Goal: Transaction & Acquisition: Book appointment/travel/reservation

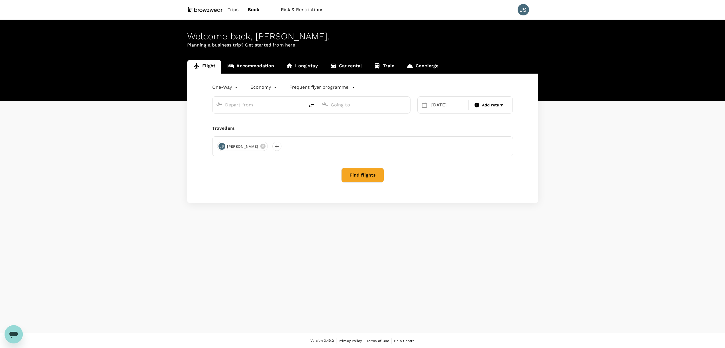
type input "[GEOGRAPHIC_DATA] ([PERSON_NAME])"
type input "[PERSON_NAME][GEOGRAPHIC_DATA][PERSON_NAME] (SYD)"
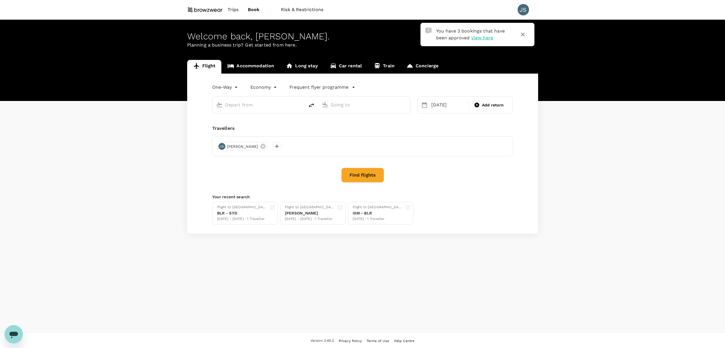
type input "[GEOGRAPHIC_DATA] ([PERSON_NAME])"
type input "[PERSON_NAME][GEOGRAPHIC_DATA][PERSON_NAME] (SYD)"
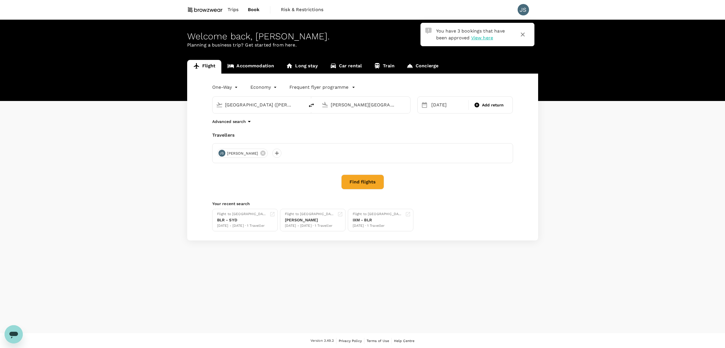
click at [237, 11] on span "Trips" at bounding box center [233, 9] width 11 height 7
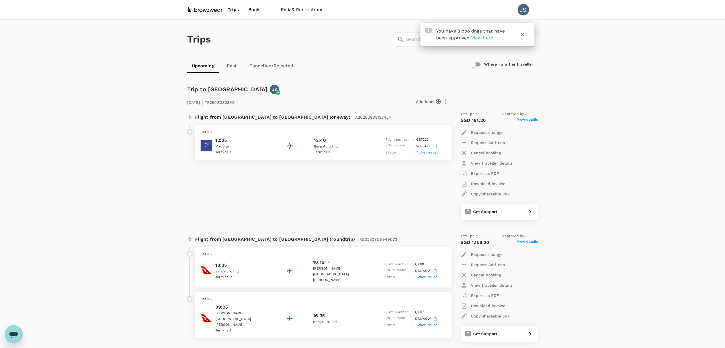
click at [252, 8] on span "Book" at bounding box center [253, 9] width 11 height 7
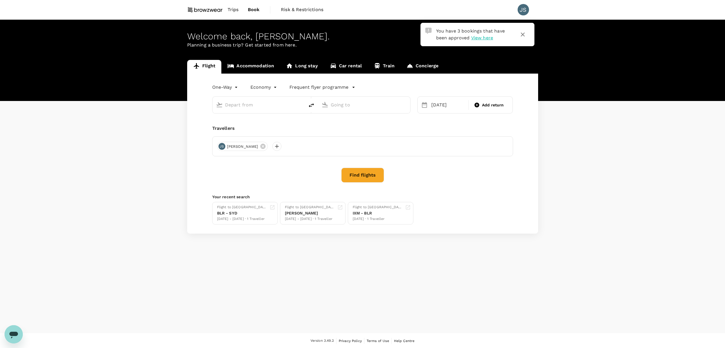
type input "Melbourne (MEL)"
type input "Sydney Kingsford Smith Airport (SYD)"
type input "Melbourne (MEL)"
type input "Sydney Kingsford Smith Airport (SYD)"
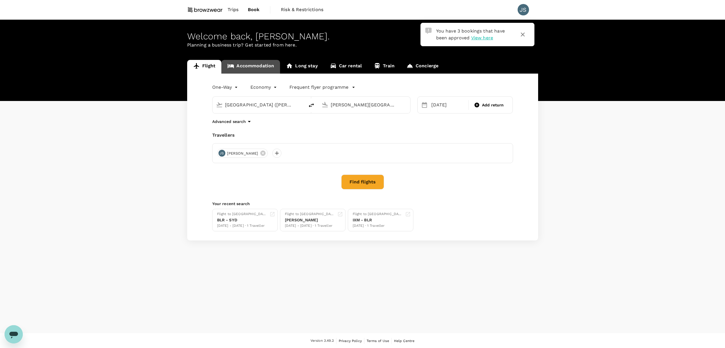
click at [266, 66] on link "Accommodation" at bounding box center [250, 67] width 59 height 14
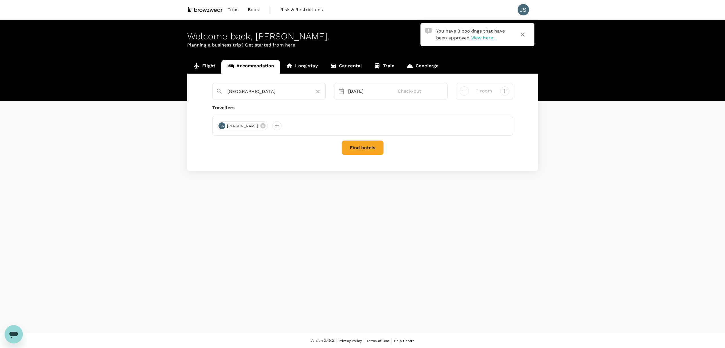
click at [233, 93] on input "Sydney" at bounding box center [266, 91] width 79 height 9
click at [308, 167] on div "Sydney No options Please enter at least 4 characters 02 Sep Check-out 1 room Tr…" at bounding box center [362, 122] width 351 height 97
drag, startPoint x: 248, startPoint y: 91, endPoint x: 199, endPoint y: 90, distance: 49.3
click at [199, 90] on div "Sydney No options Please enter at least 4 characters 02 Sep Check-out 1 room Tr…" at bounding box center [362, 122] width 351 height 97
click at [276, 110] on div "Citadines Connect Airport" at bounding box center [273, 110] width 100 height 6
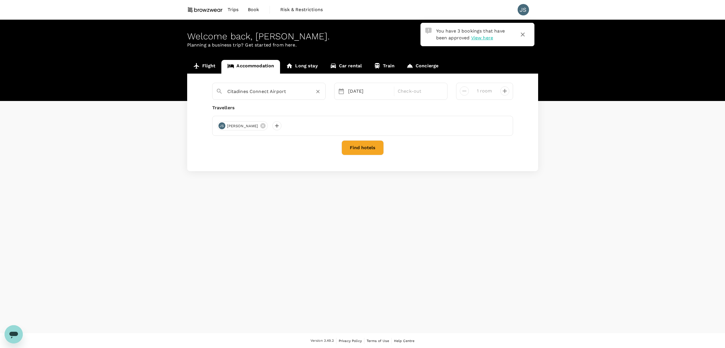
type input "Citadines Connect Airport"
click at [354, 89] on div "02 Sep" at bounding box center [369, 90] width 47 height 11
click at [386, 163] on div "25" at bounding box center [389, 162] width 11 height 11
click at [354, 90] on div "25 Sep" at bounding box center [369, 90] width 47 height 11
click at [339, 109] on h2 "September 2025" at bounding box center [378, 109] width 79 height 5
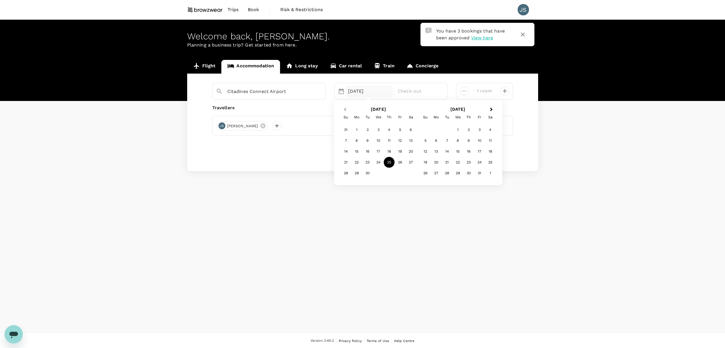
click at [343, 109] on button "Previous Month" at bounding box center [344, 109] width 9 height 9
click at [356, 172] on div "25" at bounding box center [356, 173] width 11 height 11
click at [401, 172] on div "29" at bounding box center [400, 173] width 11 height 11
click at [385, 150] on div "Find hotels" at bounding box center [362, 147] width 301 height 15
click at [372, 148] on button "Find hotels" at bounding box center [363, 147] width 42 height 15
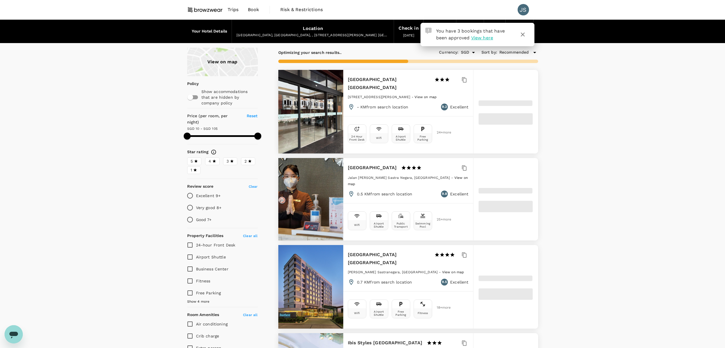
click at [522, 34] on icon "button" at bounding box center [523, 34] width 4 height 4
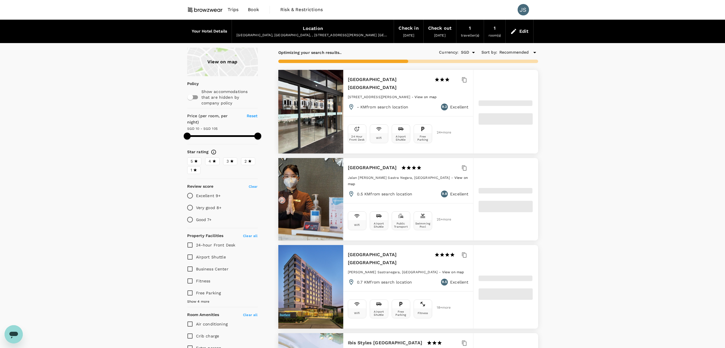
type input "103.97"
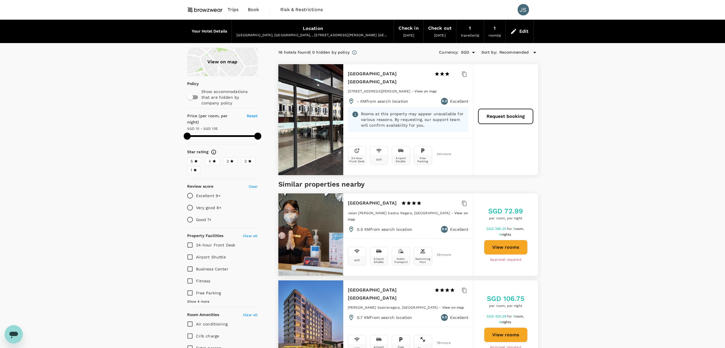
click at [511, 30] on icon at bounding box center [513, 31] width 7 height 7
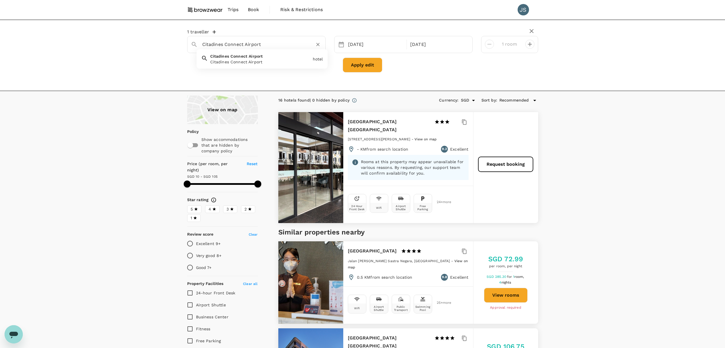
click at [273, 45] on input "Citadines Connect Airport" at bounding box center [254, 44] width 104 height 9
click at [284, 45] on input "Citadines Connect Airport" at bounding box center [254, 44] width 104 height 9
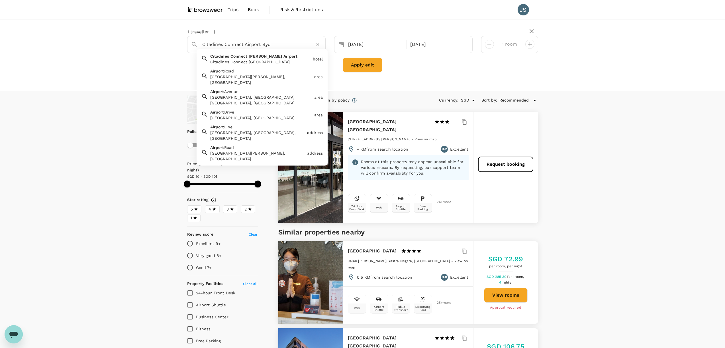
click at [288, 59] on div "Citadines Connect Syd Airport" at bounding box center [260, 62] width 100 height 6
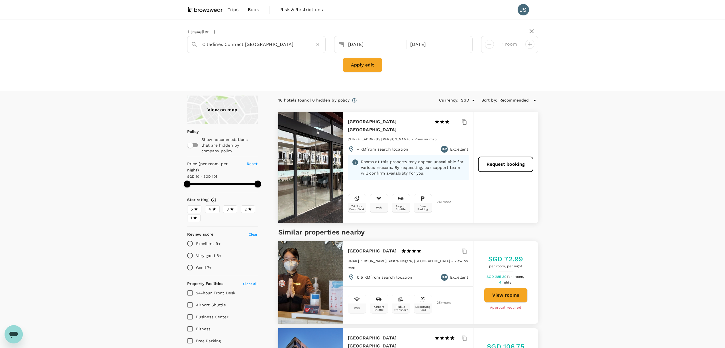
type input "Citadines Connect Syd Airport"
click at [365, 61] on button "Apply edit" at bounding box center [363, 65] width 40 height 15
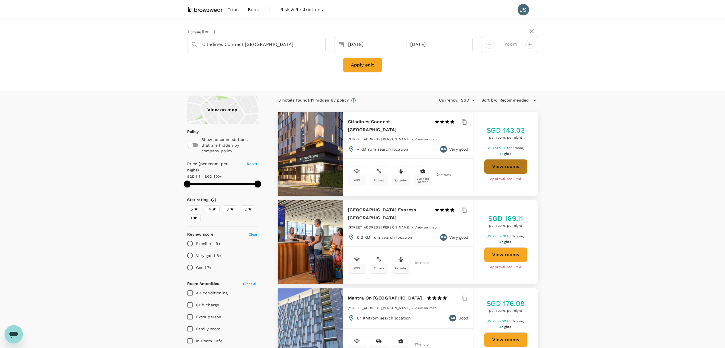
click at [523, 165] on button "View rooms" at bounding box center [506, 166] width 44 height 15
type input "499.49"
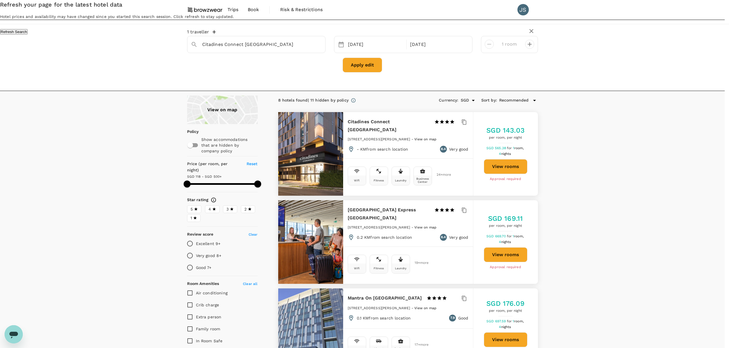
click at [214, 34] on div "Refresh your page for the latest hotel data Hotel prices and availability may h…" at bounding box center [364, 17] width 729 height 34
click at [372, 34] on div "Refresh Search" at bounding box center [364, 32] width 729 height 6
click at [28, 34] on button "Refresh Search" at bounding box center [14, 31] width 28 height 5
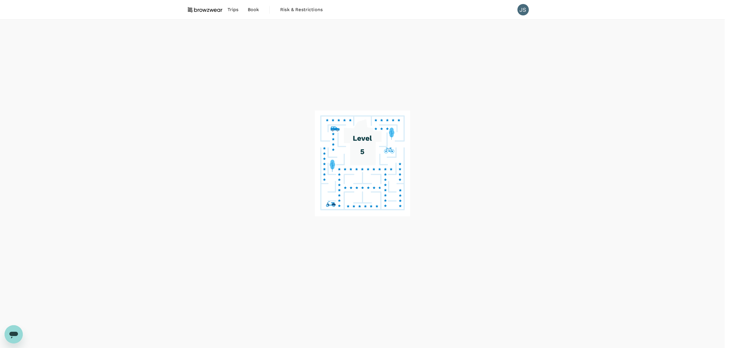
click at [196, 10] on div "Refresh your page for the latest hotel data Hotel prices and availability may h…" at bounding box center [364, 17] width 729 height 34
click at [197, 10] on img at bounding box center [205, 9] width 36 height 13
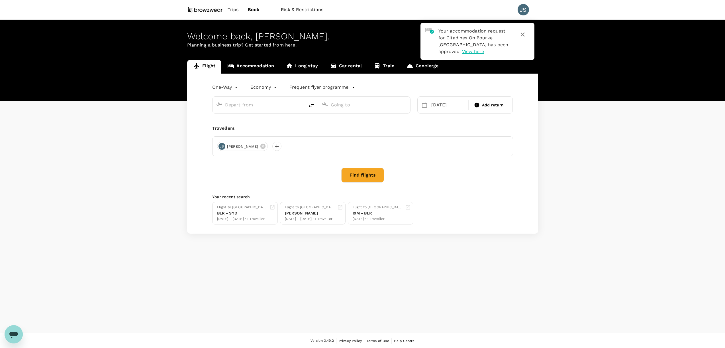
type input "Melbourne (MEL)"
type input "Sydney Kingsford Smith Airport (SYD)"
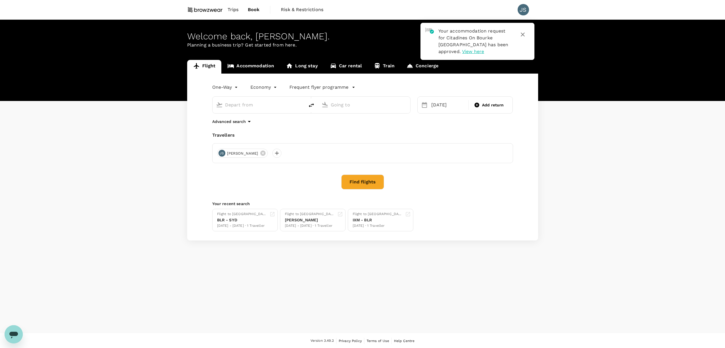
type input "Melbourne (MEL)"
type input "Sydney Kingsford Smith Airport (SYD)"
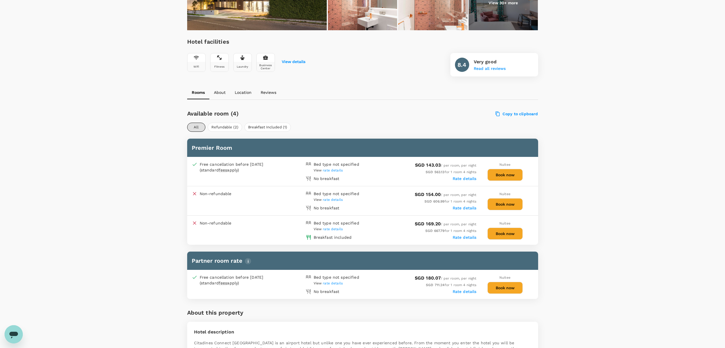
scroll to position [181, 0]
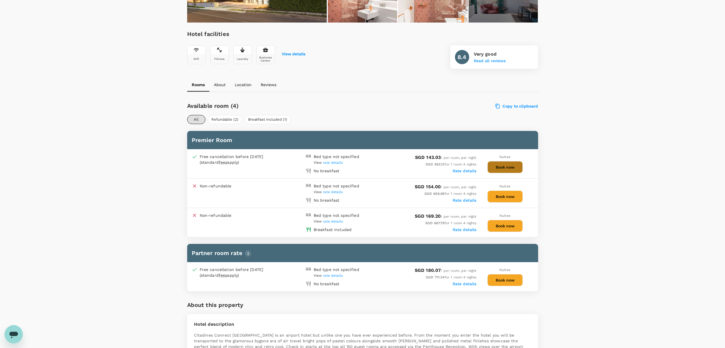
click at [506, 166] on button "Book now" at bounding box center [505, 167] width 35 height 12
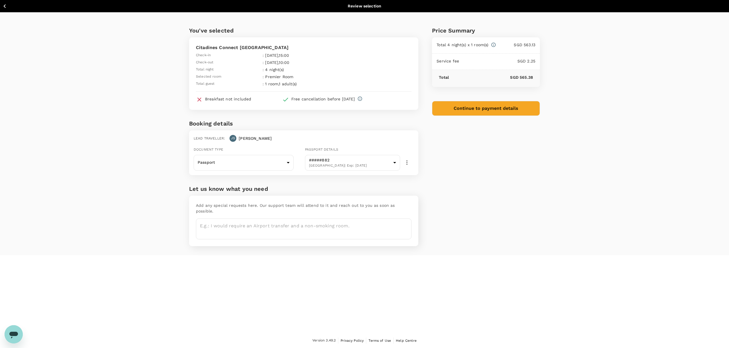
click at [483, 109] on button "Continue to payment details" at bounding box center [486, 108] width 108 height 15
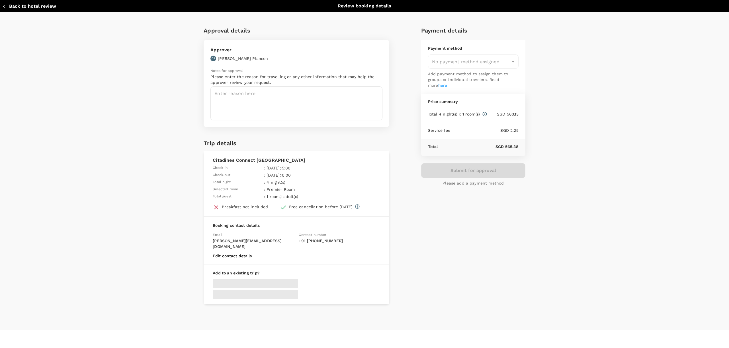
type input "9a155038-07a2-4c3b-a2f5-bce54f173f01"
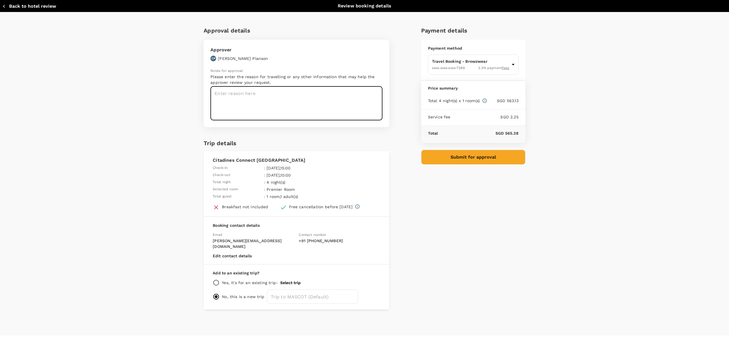
click at [264, 100] on textarea at bounding box center [297, 103] width 172 height 34
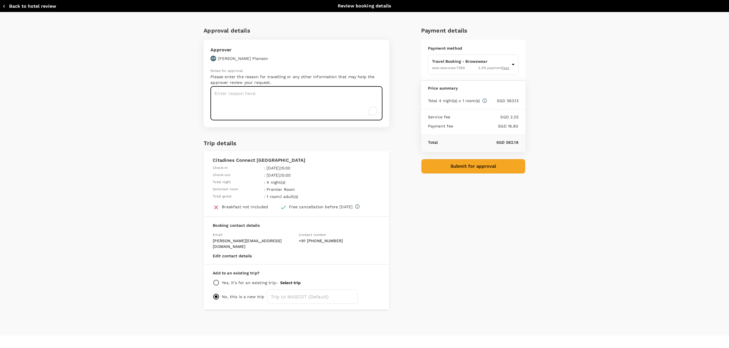
click at [264, 100] on textarea "To enrich screen reader interactions, please activate Accessibility in Grammarl…" at bounding box center [297, 103] width 172 height 34
click at [244, 93] on textarea "Travelling for Design Gallery Event" at bounding box center [297, 103] width 172 height 34
click at [302, 92] on textarea "Travelling for Design Gallery Event" at bounding box center [297, 103] width 172 height 34
type textarea "Travelling for Design Gallery Event & Cleint Meeting"
click at [454, 170] on button "Submit for approval" at bounding box center [473, 166] width 104 height 15
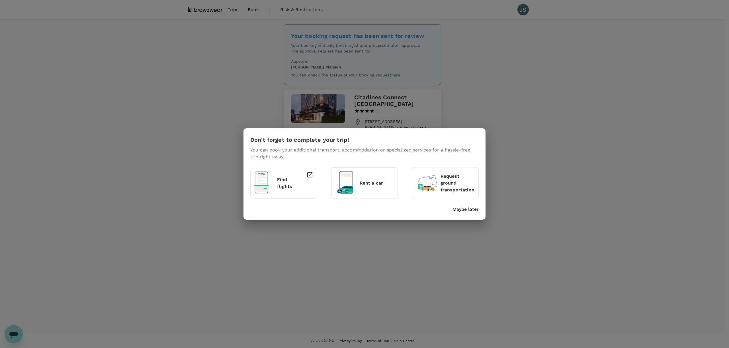
click at [469, 212] on p "Maybe later" at bounding box center [466, 209] width 26 height 7
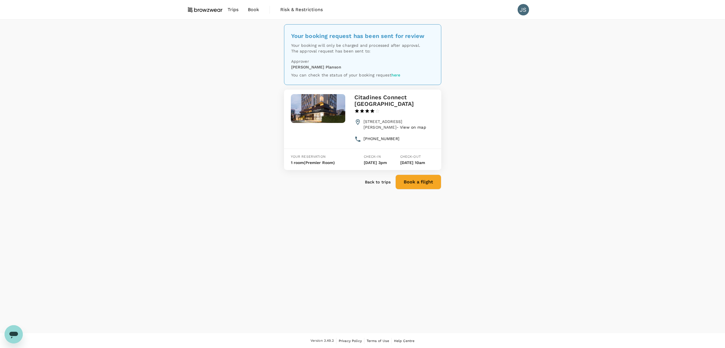
click at [217, 11] on img at bounding box center [205, 9] width 36 height 13
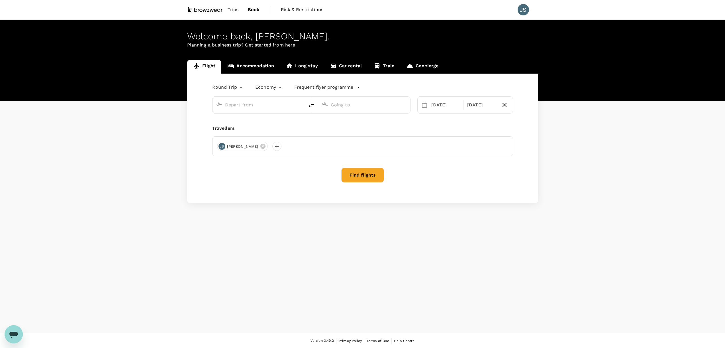
type input "oneway"
type input "Melbourne (MEL)"
type input "Sydney Kingsford Smith Airport (SYD)"
type input "Melbourne (MEL)"
type input "Sydney Kingsford Smith Airport (SYD)"
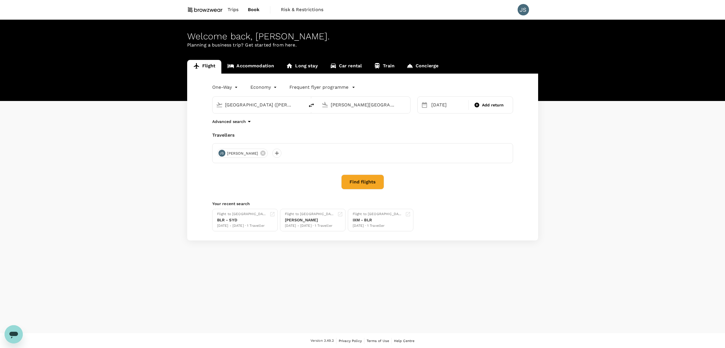
click at [256, 65] on link "Accommodation" at bounding box center [250, 67] width 59 height 14
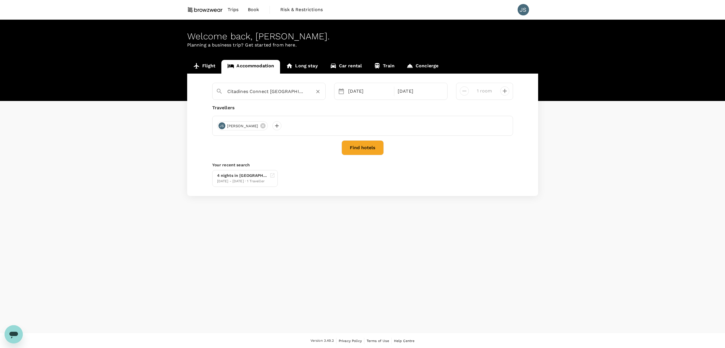
click at [252, 89] on input "Citadines Connect [GEOGRAPHIC_DATA]" at bounding box center [266, 91] width 79 height 9
click at [301, 91] on input "Citadines Connect [GEOGRAPHIC_DATA]" at bounding box center [266, 91] width 79 height 9
drag, startPoint x: 301, startPoint y: 91, endPoint x: 252, endPoint y: 92, distance: 48.7
click at [252, 92] on input "Citadines Connect [GEOGRAPHIC_DATA]" at bounding box center [266, 91] width 79 height 9
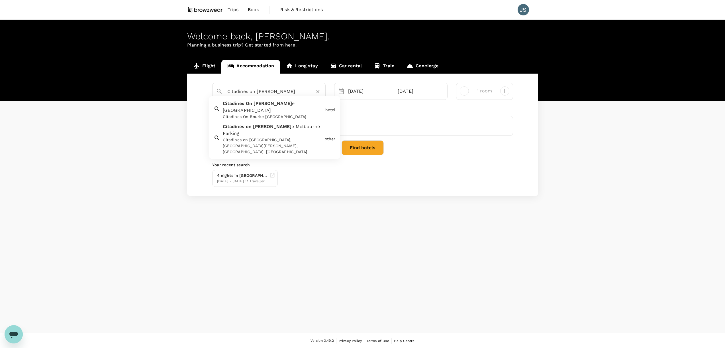
click at [264, 114] on div "Citadines On Bourke [GEOGRAPHIC_DATA]" at bounding box center [273, 117] width 100 height 6
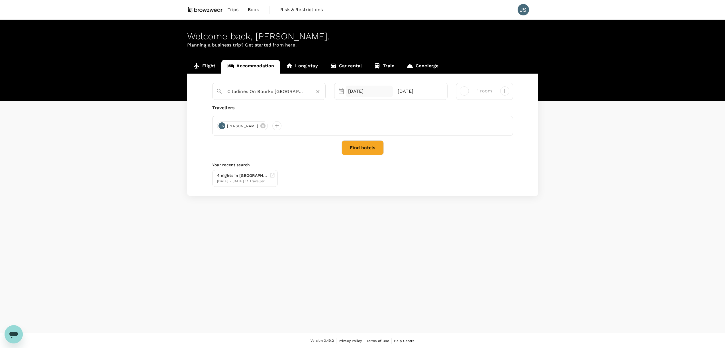
type input "Citadines On Bourke [GEOGRAPHIC_DATA]"
click at [362, 92] on div "25 Aug" at bounding box center [369, 90] width 47 height 11
click at [413, 172] on div "30" at bounding box center [410, 173] width 11 height 11
click at [461, 130] on div "3" at bounding box center [457, 130] width 11 height 11
click at [362, 155] on div "Citadines On Bourke Melbourne Selected date: Saturday, August 30th, 2025 30 Aug…" at bounding box center [362, 135] width 351 height 122
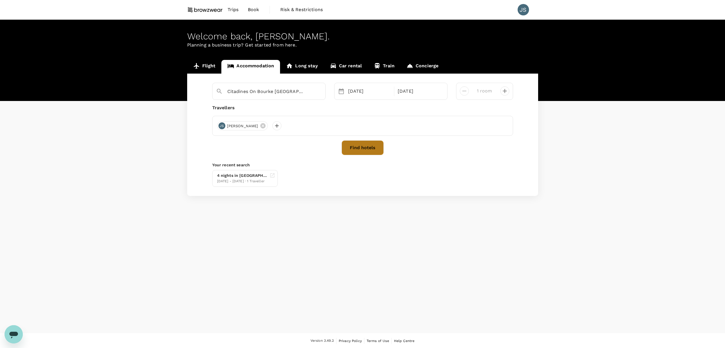
click at [366, 150] on button "Find hotels" at bounding box center [363, 147] width 42 height 15
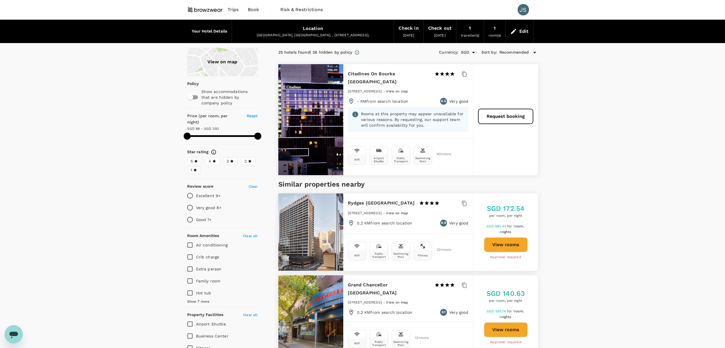
type input "393.2"
click at [495, 111] on button "Request booking" at bounding box center [505, 116] width 55 height 15
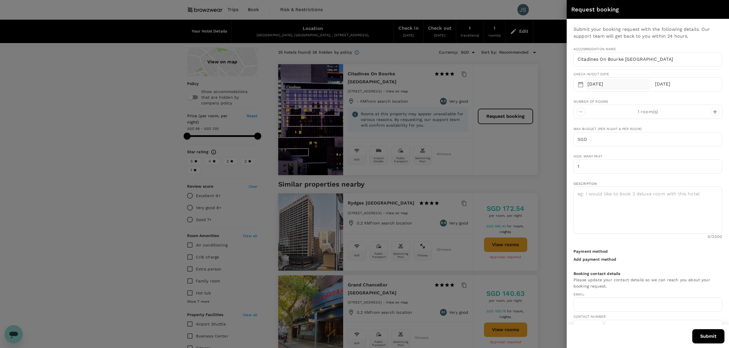
type input "[PERSON_NAME][EMAIL_ADDRESS][DOMAIN_NAME]"
type input "91"
type input "9965165309"
click at [497, 85] on div at bounding box center [364, 174] width 729 height 348
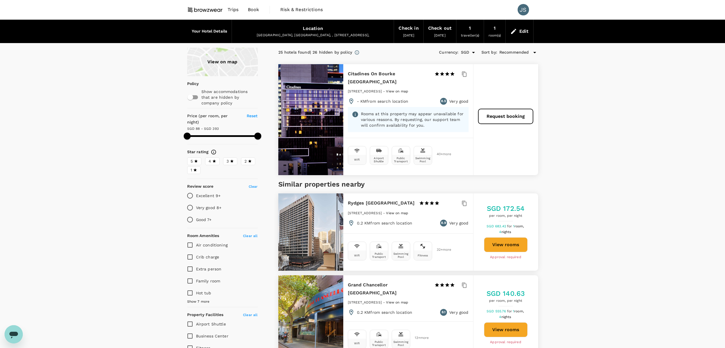
click at [513, 26] on div "Edit" at bounding box center [520, 31] width 28 height 20
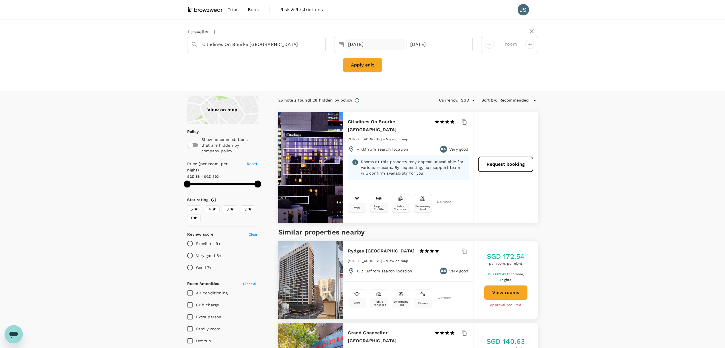
click at [370, 43] on div "30 Aug" at bounding box center [376, 44] width 60 height 11
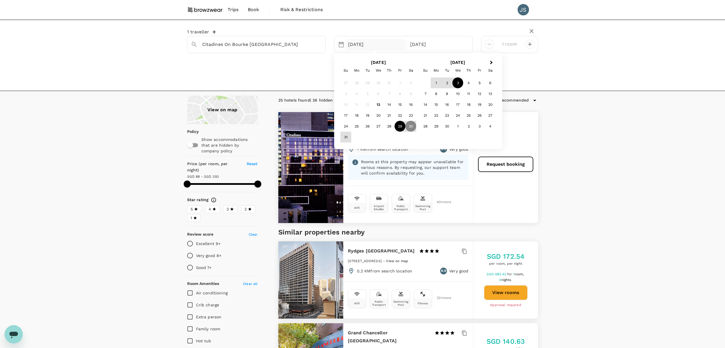
click at [401, 126] on div "29" at bounding box center [400, 126] width 11 height 11
click at [377, 82] on div "3" at bounding box center [378, 83] width 11 height 11
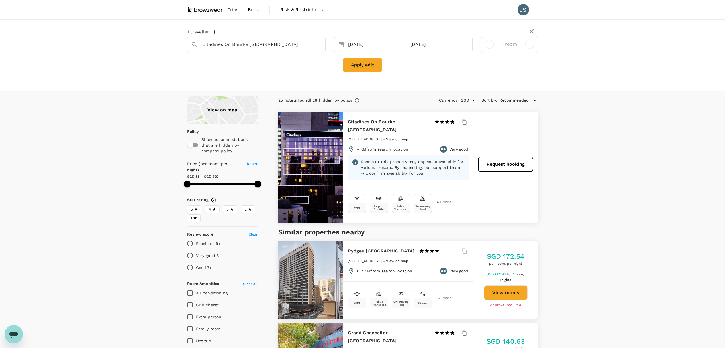
click at [366, 68] on button "Apply edit" at bounding box center [363, 65] width 40 height 15
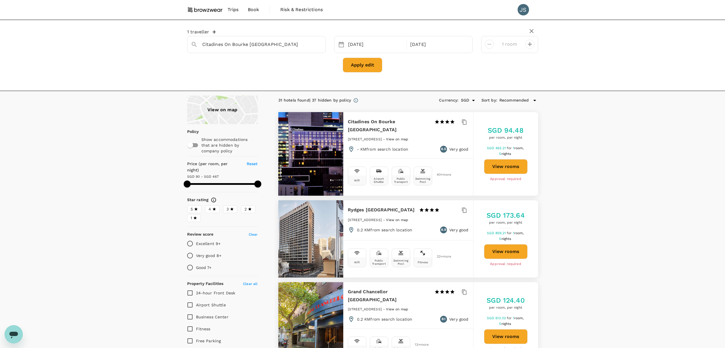
type input "466.48"
click at [506, 166] on button "View rooms" at bounding box center [506, 166] width 44 height 15
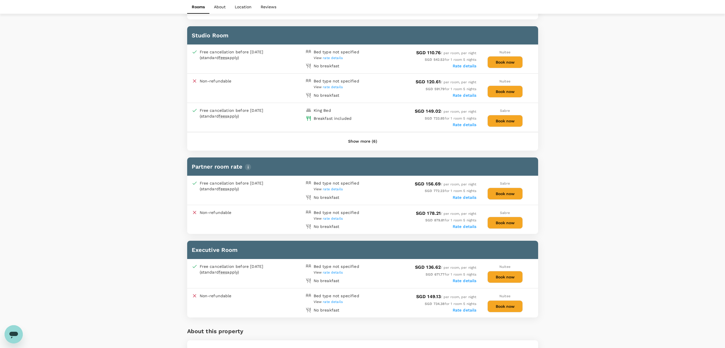
scroll to position [381, 0]
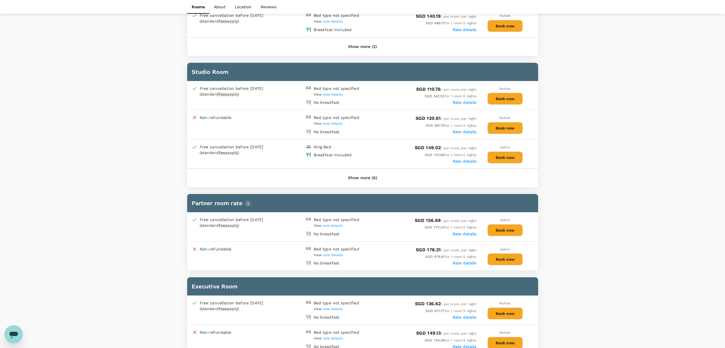
click at [507, 100] on button "Book now" at bounding box center [505, 99] width 35 height 12
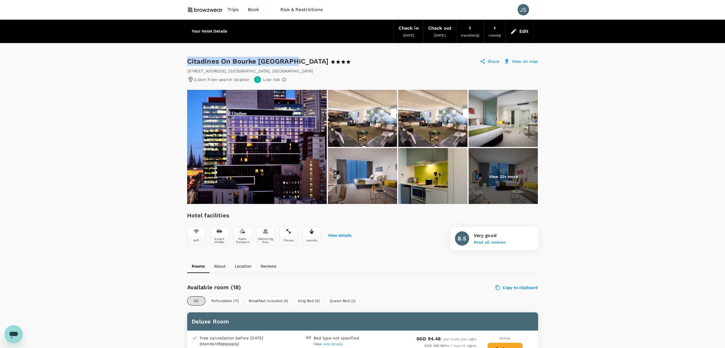
drag, startPoint x: 187, startPoint y: 60, endPoint x: 295, endPoint y: 59, distance: 107.7
click at [295, 59] on div "Citadines On Bourke Melbourne 1 Star 2 Stars 3 Stars 4 Stars 5 Stars" at bounding box center [271, 61] width 169 height 9
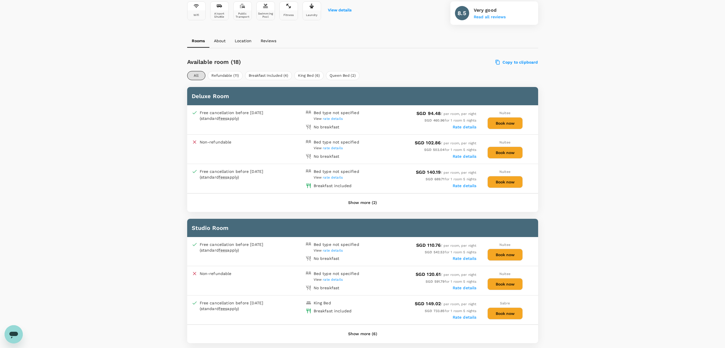
scroll to position [254, 0]
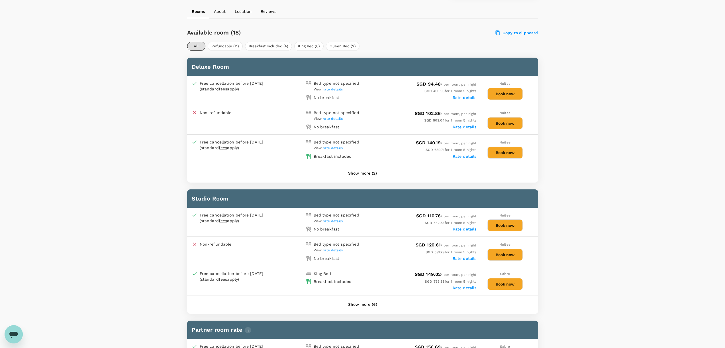
click at [506, 225] on button "Book now" at bounding box center [505, 225] width 35 height 12
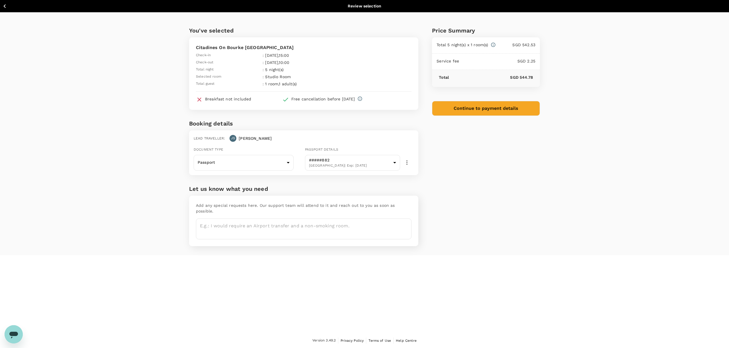
click at [476, 105] on button "Continue to payment details" at bounding box center [486, 108] width 108 height 15
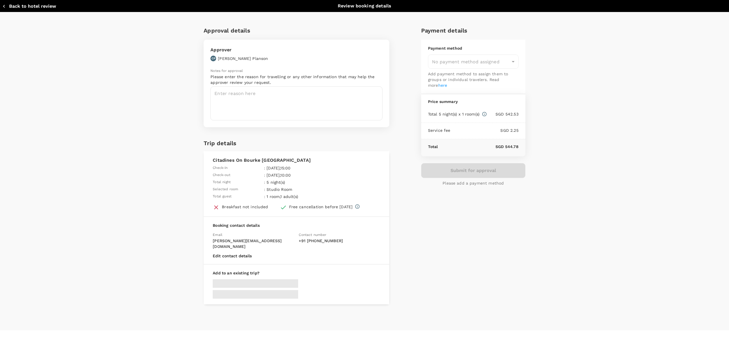
type input "9a155038-07a2-4c3b-a2f5-bce54f173f01"
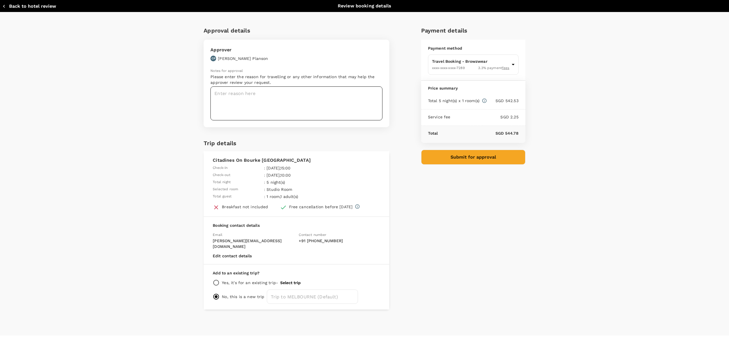
click at [252, 103] on textarea at bounding box center [297, 103] width 172 height 34
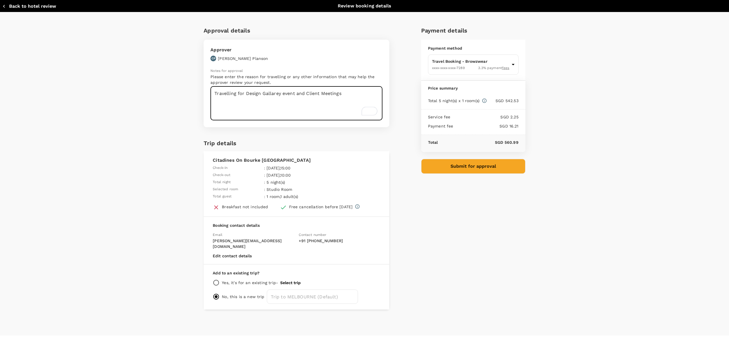
type textarea "Travelling for Design Gallarey event and Client Meetings"
click at [459, 164] on button "Submit for approval" at bounding box center [473, 166] width 104 height 15
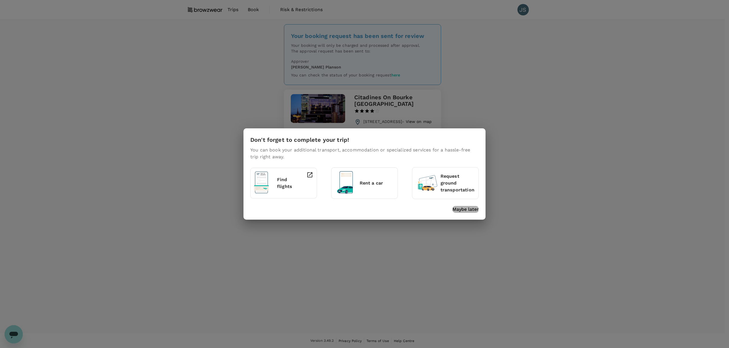
click at [469, 210] on p "Maybe later" at bounding box center [466, 209] width 26 height 7
